Goal: Task Accomplishment & Management: Manage account settings

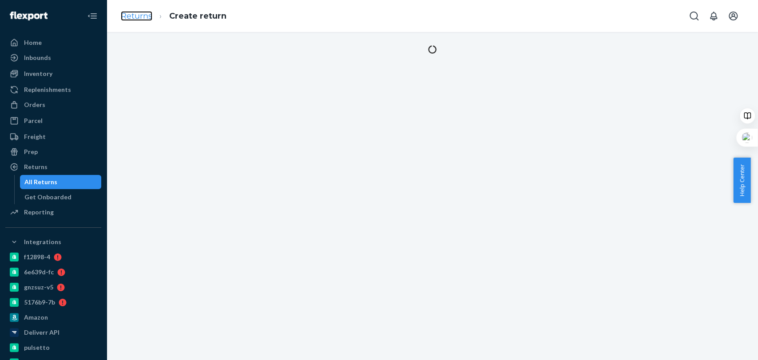
click at [139, 12] on link "Returns" at bounding box center [137, 16] width 32 height 10
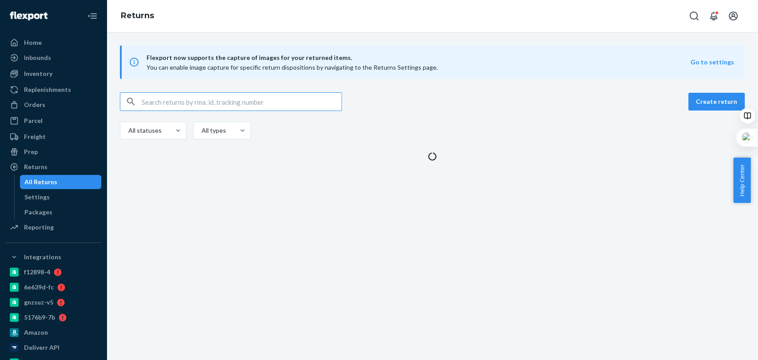
click at [181, 110] on input "text" at bounding box center [242, 102] width 200 height 18
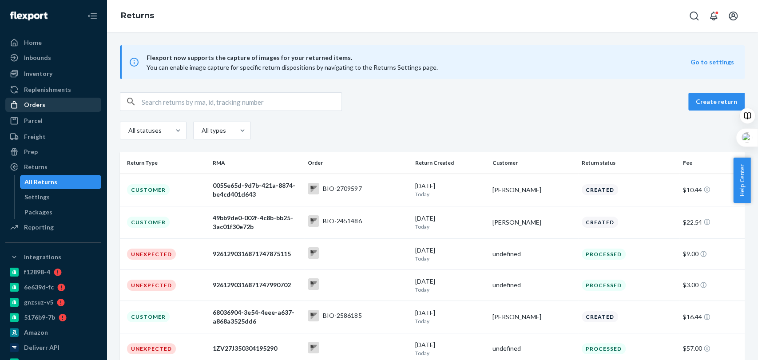
click at [64, 107] on div "Orders" at bounding box center [53, 105] width 94 height 12
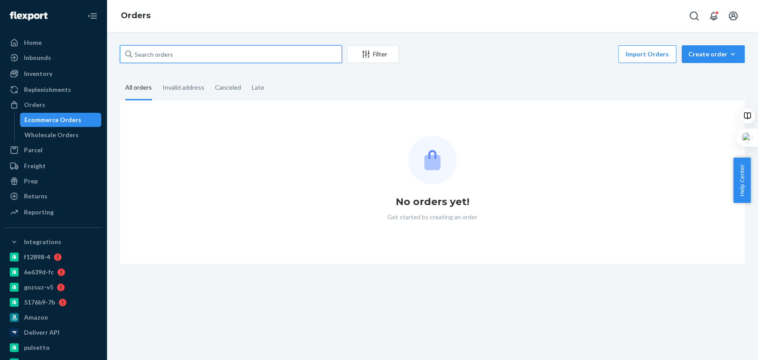
click at [194, 56] on input "text" at bounding box center [231, 54] width 222 height 18
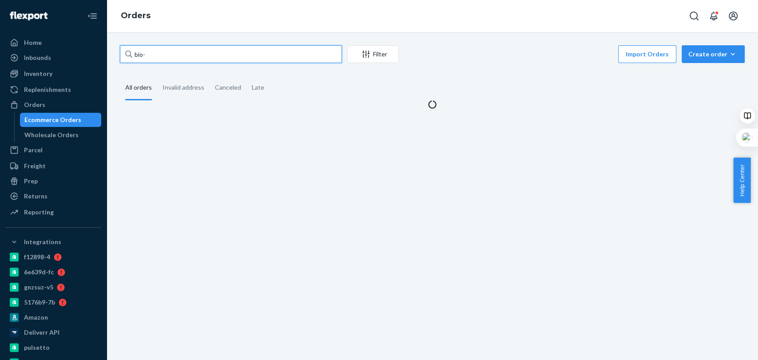
paste input "636612"
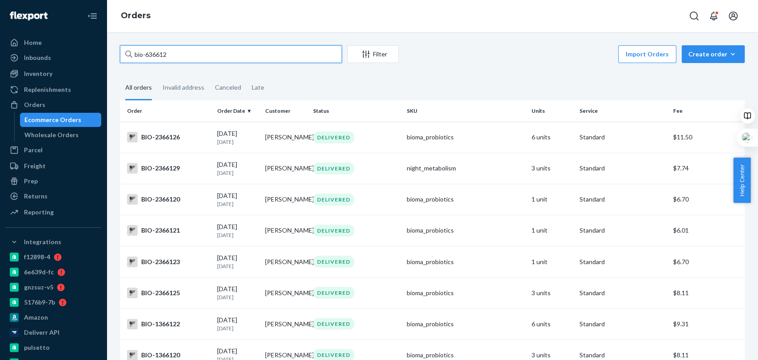
click at [146, 52] on input "bio-636612" at bounding box center [231, 54] width 222 height 18
drag, startPoint x: 223, startPoint y: 60, endPoint x: 93, endPoint y: 47, distance: 131.2
click at [93, 47] on div "Home Inbounds Shipping Plans Problems Inventory Products Branded Packaging Repl…" at bounding box center [379, 180] width 758 height 360
type input "[PERSON_NAME]"
click at [313, 137] on div "DELIVERED" at bounding box center [333, 137] width 41 height 12
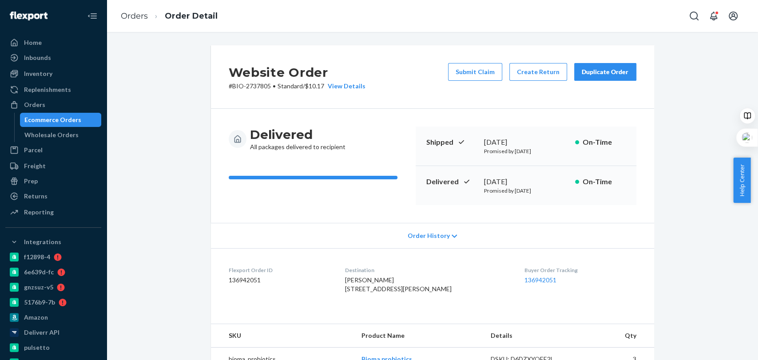
click at [543, 84] on div "Submit Claim Create Return Duplicate Order" at bounding box center [541, 77] width 195 height 28
click at [529, 70] on button "Create Return" at bounding box center [538, 72] width 58 height 18
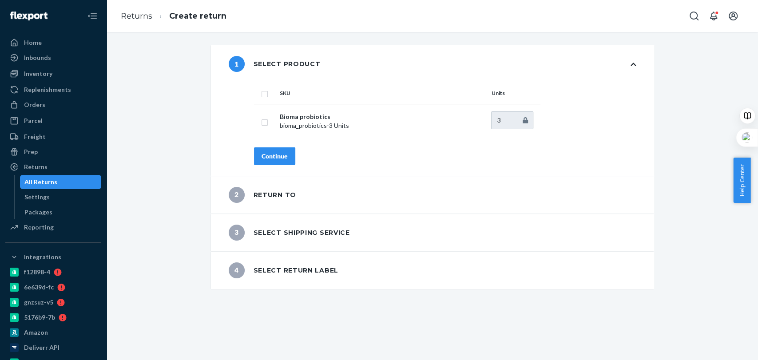
click at [281, 154] on div "Continue" at bounding box center [275, 156] width 26 height 9
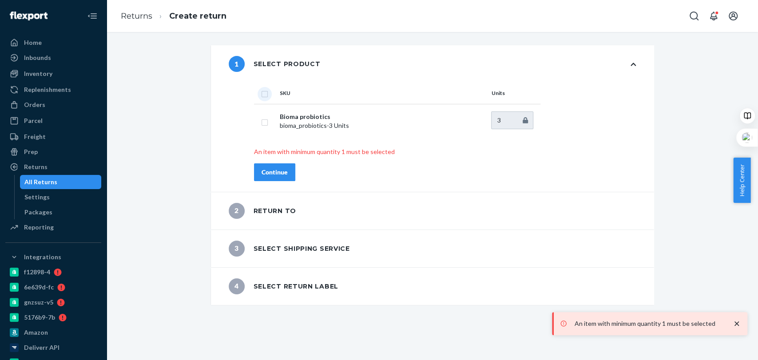
click at [262, 95] on input "checkbox" at bounding box center [264, 92] width 7 height 9
checkbox input "true"
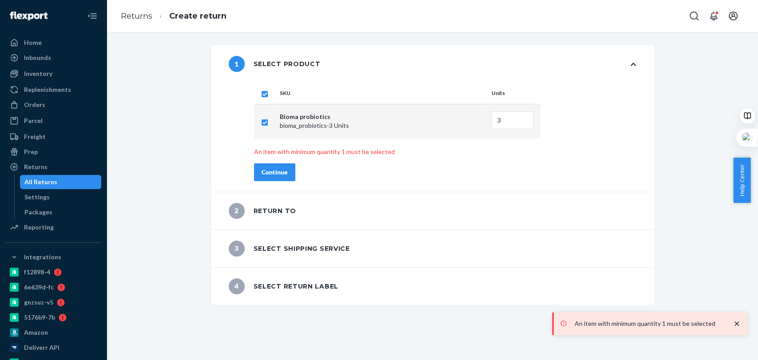
drag, startPoint x: 262, startPoint y: 160, endPoint x: 269, endPoint y: 168, distance: 10.1
click at [269, 168] on div "SKU Units Bioma probiotics bioma_probiotics - 3 Units 3 An item with minimum qu…" at bounding box center [444, 137] width 417 height 109
click at [269, 168] on div "Continue" at bounding box center [275, 172] width 26 height 9
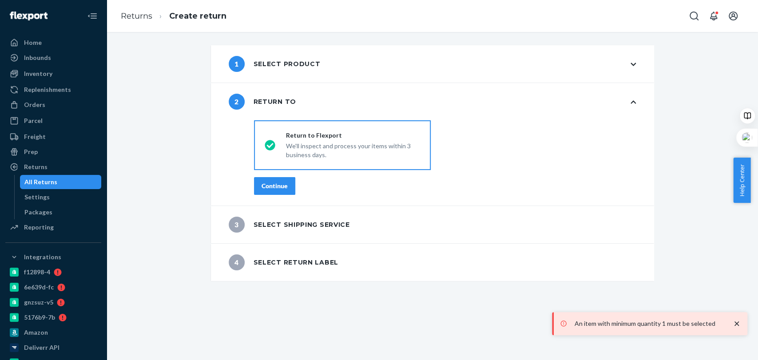
click at [274, 189] on div "Continue" at bounding box center [275, 186] width 26 height 9
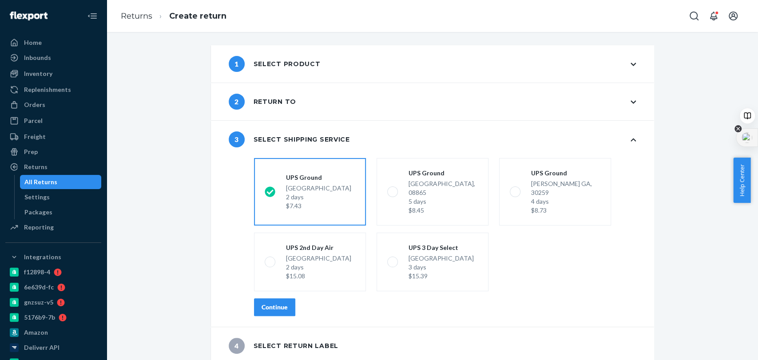
click at [735, 129] on icon at bounding box center [737, 128] width 7 height 7
click at [690, 156] on div "Disable for this site" at bounding box center [700, 162] width 78 height 16
click at [289, 299] on button "Continue" at bounding box center [274, 307] width 41 height 18
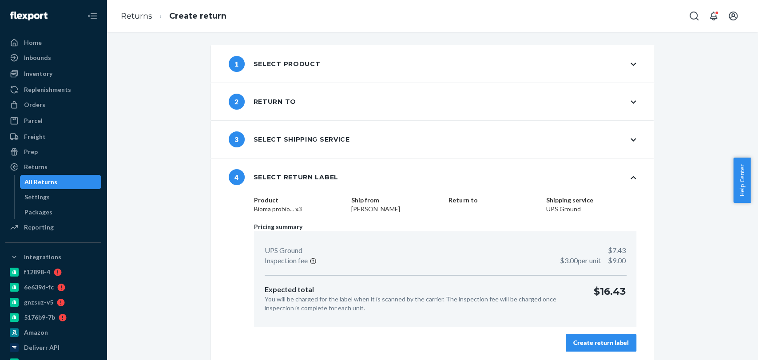
scroll to position [2, 0]
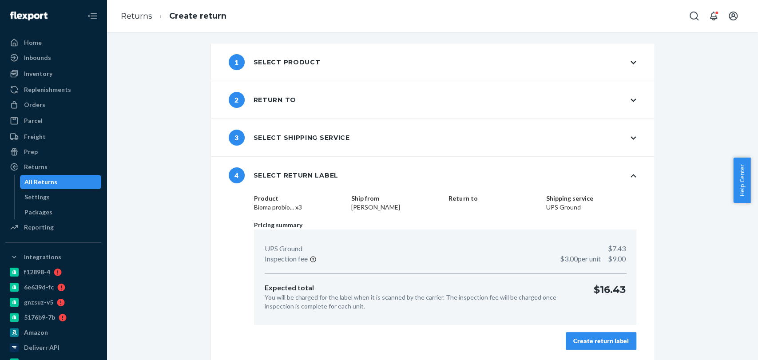
click at [578, 337] on div "Create return label" at bounding box center [601, 341] width 56 height 9
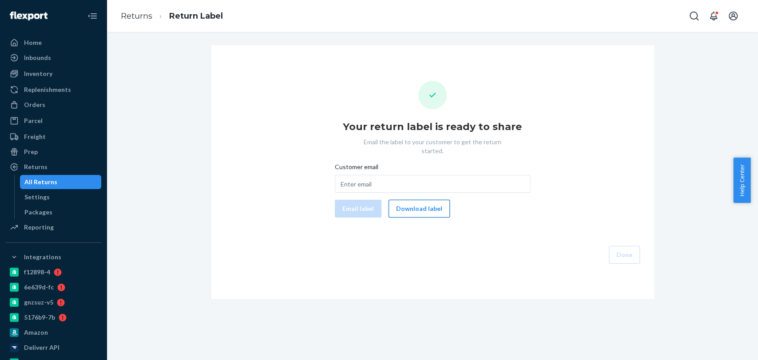
click at [425, 200] on button "Download label" at bounding box center [419, 209] width 61 height 18
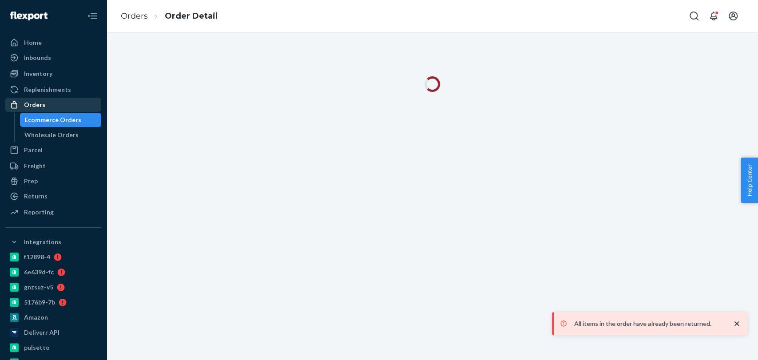
click at [36, 107] on div "Orders" at bounding box center [34, 104] width 21 height 9
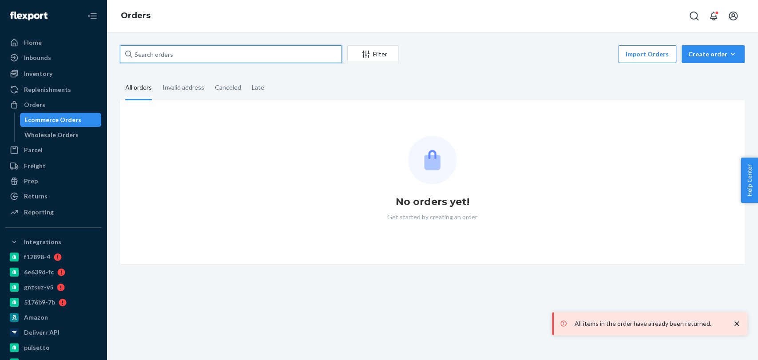
click at [181, 58] on input "text" at bounding box center [231, 54] width 222 height 18
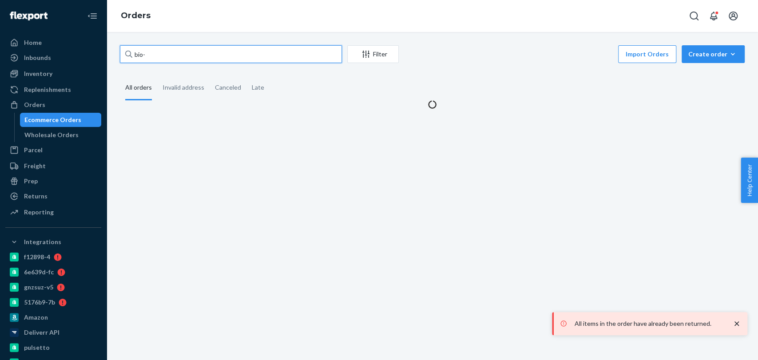
paste input "639942"
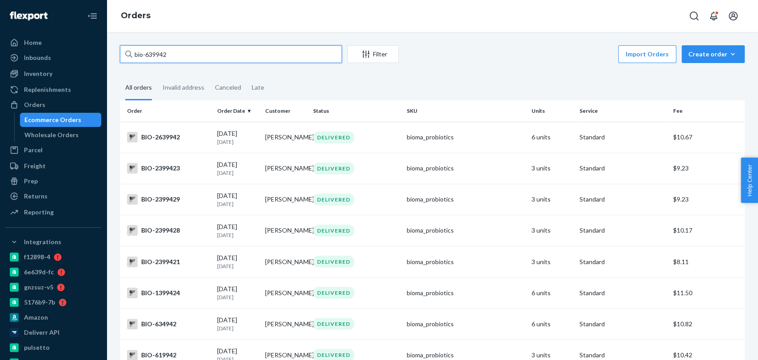
drag, startPoint x: 154, startPoint y: 53, endPoint x: 111, endPoint y: 58, distance: 43.3
click at [111, 58] on div "bio-639942 Filter Import Orders Create order Ecommerce order Removal order All …" at bounding box center [432, 196] width 651 height 328
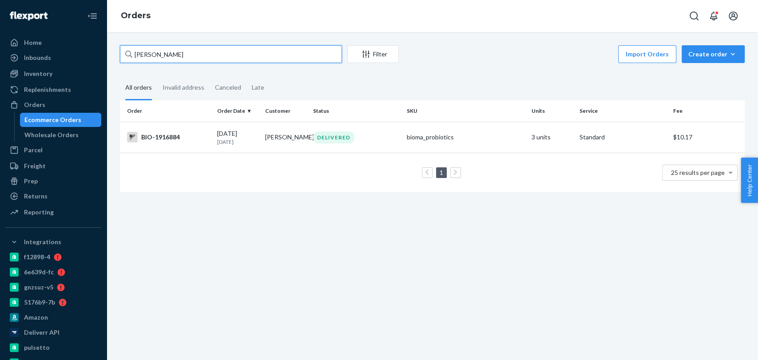
drag, startPoint x: 177, startPoint y: 54, endPoint x: 98, endPoint y: 61, distance: 78.9
click at [98, 61] on div "Home Inbounds Shipping Plans Problems Inventory Products Branded Packaging Repl…" at bounding box center [379, 180] width 758 height 360
paste input "PDENISE LA COSTA"
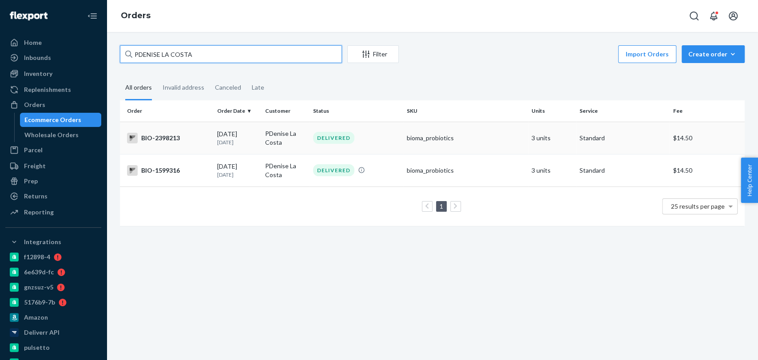
type input "PDENISE LA COSTA"
click at [373, 140] on div "DELIVERED" at bounding box center [356, 138] width 90 height 12
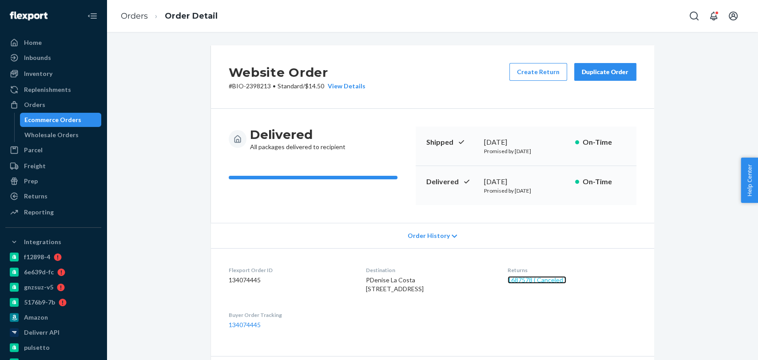
click at [546, 278] on link "1687578 ( Canceled )" at bounding box center [537, 280] width 59 height 8
